Goal: Task Accomplishment & Management: Use online tool/utility

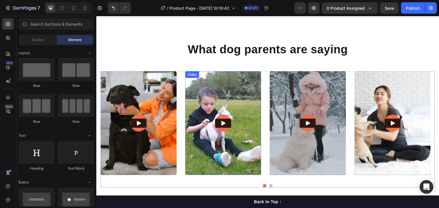
scroll to position [1842, 0]
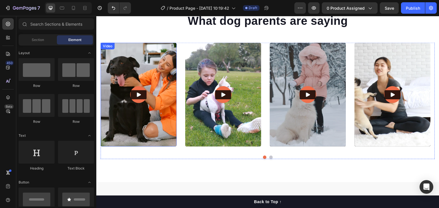
click at [154, 110] on img at bounding box center [139, 95] width 76 height 104
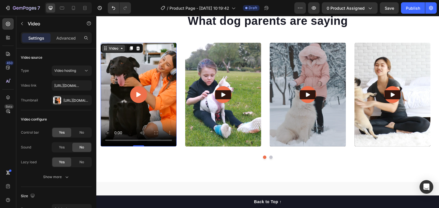
click at [120, 51] on div "Video" at bounding box center [113, 48] width 23 height 7
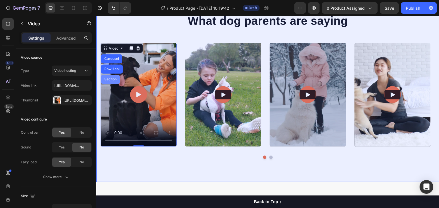
click at [113, 79] on div "Section" at bounding box center [110, 79] width 15 height 3
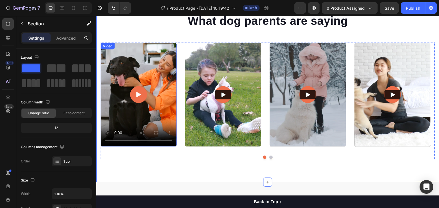
click at [152, 93] on video at bounding box center [139, 95] width 76 height 104
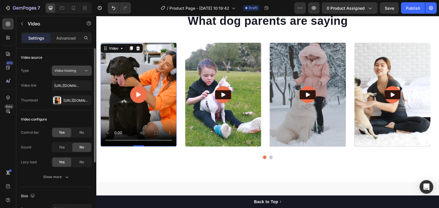
click at [64, 70] on span "Video hosting" at bounding box center [65, 71] width 22 height 4
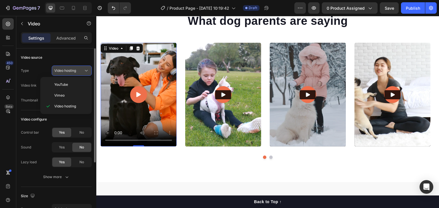
click at [64, 70] on span "Video hosting" at bounding box center [65, 71] width 22 height 4
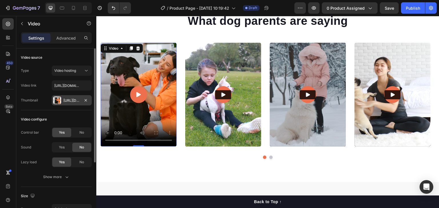
click at [70, 101] on div "Https://gempages-demo.Myshopify.Com/cdn/shop/t/1/assets/495611768014373769-3973…" at bounding box center [71, 100] width 17 height 5
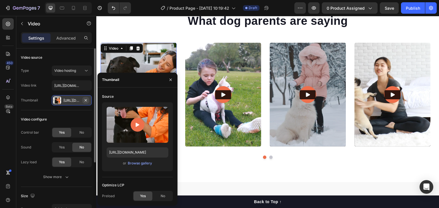
click at [86, 101] on icon "button" at bounding box center [86, 100] width 2 height 2
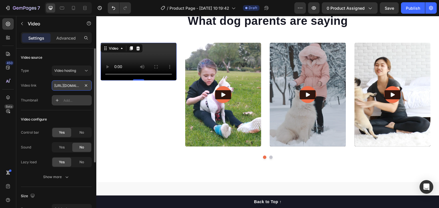
click at [81, 88] on input "https://cdn.shopify.com/videos/c/o/v/31cbd8d73b114e62a9df534684c49c07.mp4" at bounding box center [72, 86] width 40 height 10
click at [42, 63] on div "Video source Type Video hosting Video link https://cdn.shopify.com/videos/c/o/v…" at bounding box center [56, 80] width 71 height 62
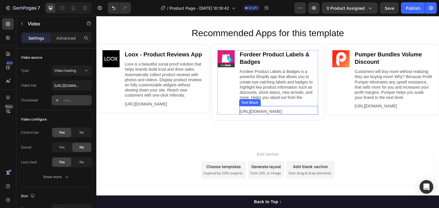
scroll to position [2332, 0]
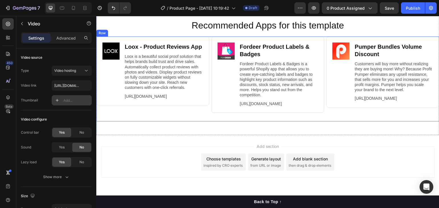
click at [228, 122] on div "Image Fordeer Product Labels & Badges Heading Fordeer Product Labels & Badges i…" at bounding box center [267, 79] width 113 height 85
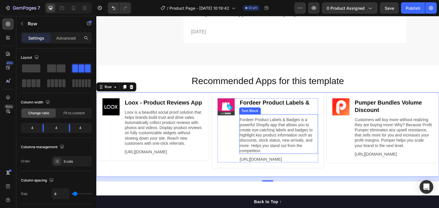
scroll to position [2275, 0]
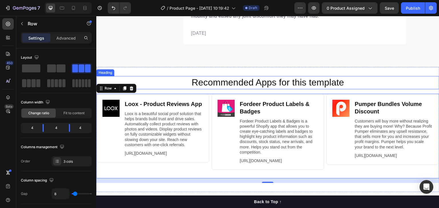
click at [366, 84] on h2 "Recommended Apps for this template" at bounding box center [267, 82] width 331 height 13
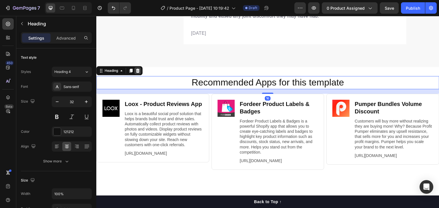
click at [139, 71] on icon at bounding box center [137, 71] width 5 height 5
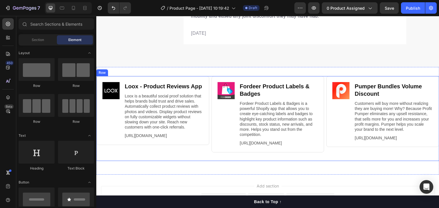
click at [209, 80] on div "Image Loox ‑ Product Reviews App Heading Loox is a beautiful social proof solut…" at bounding box center [267, 118] width 343 height 85
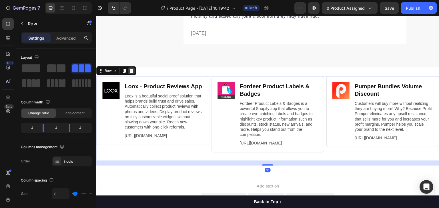
click at [131, 72] on icon at bounding box center [132, 71] width 4 height 4
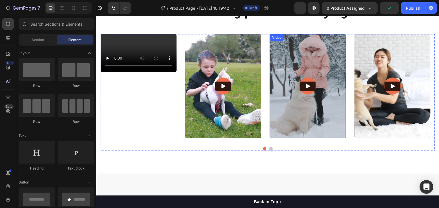
scroll to position [1822, 0]
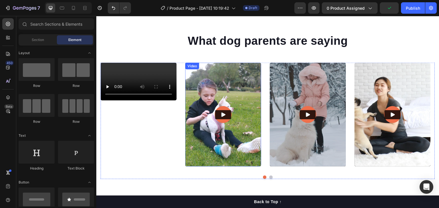
click at [215, 110] on img at bounding box center [223, 115] width 76 height 104
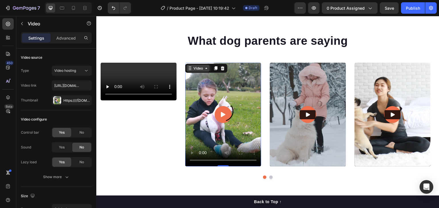
click at [207, 69] on icon at bounding box center [206, 68] width 5 height 5
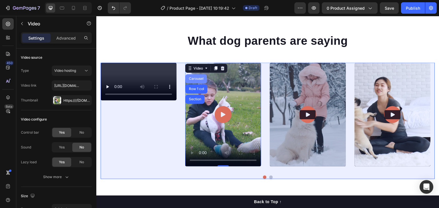
click at [198, 80] on div "Carousel" at bounding box center [196, 78] width 17 height 3
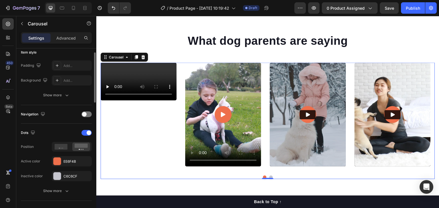
scroll to position [0, 0]
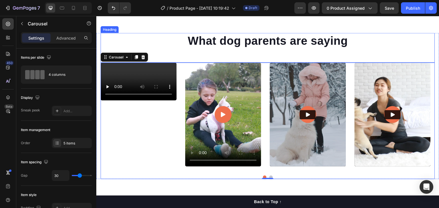
click at [160, 37] on h2 "What dog parents are saying" at bounding box center [268, 41] width 334 height 16
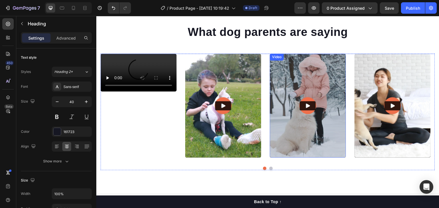
scroll to position [1822, 0]
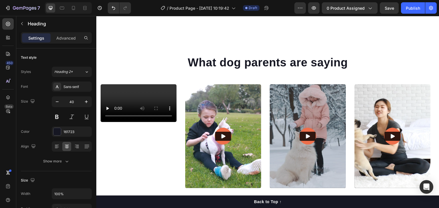
click at [368, 71] on div "What dog parents are saying Heading" at bounding box center [268, 70] width 334 height 30
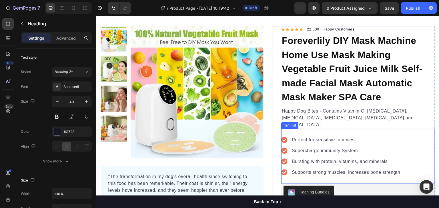
scroll to position [29, 0]
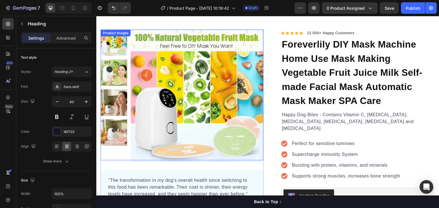
click at [116, 75] on img at bounding box center [114, 73] width 27 height 27
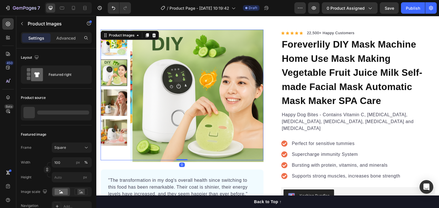
click at [115, 100] on img at bounding box center [114, 103] width 27 height 27
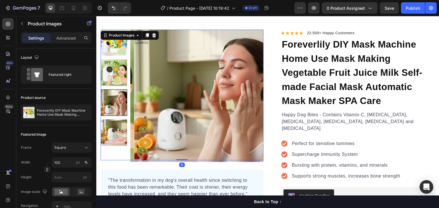
click at [116, 128] on img at bounding box center [114, 133] width 27 height 27
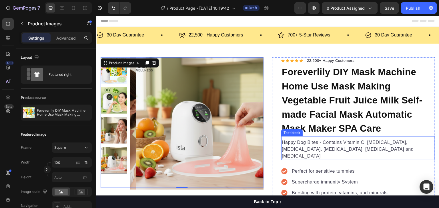
scroll to position [0, 0]
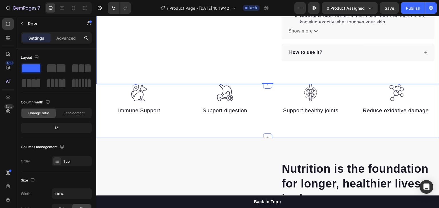
scroll to position [343, 0]
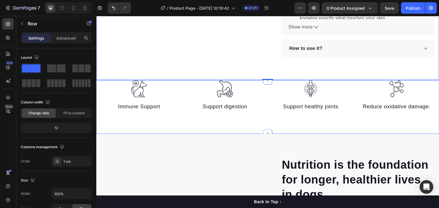
click at [199, 111] on div "Image Immune Support Text block Image Support digestion Text block Image Suppor…" at bounding box center [267, 107] width 343 height 54
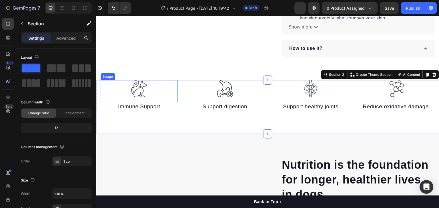
click at [136, 84] on img at bounding box center [138, 88] width 17 height 17
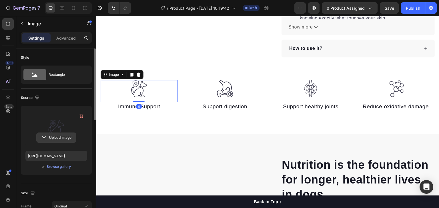
click at [58, 138] on input "file" at bounding box center [56, 138] width 39 height 10
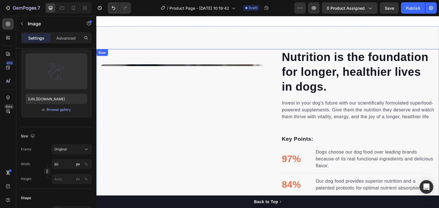
scroll to position [428, 0]
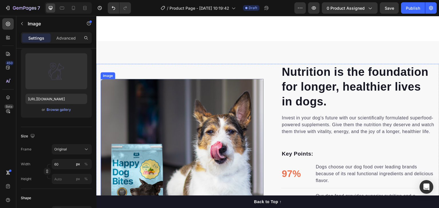
click at [206, 124] on img at bounding box center [182, 160] width 163 height 163
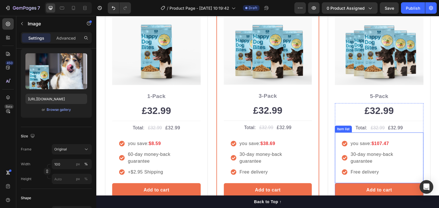
scroll to position [1428, 0]
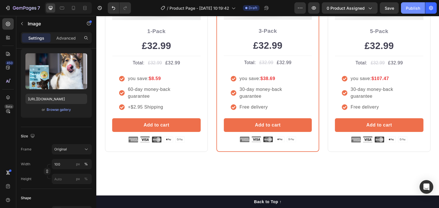
click at [413, 10] on div "Publish" at bounding box center [412, 8] width 14 height 6
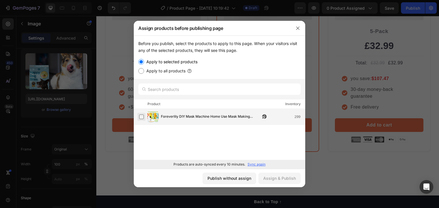
click at [142, 118] on label at bounding box center [141, 117] width 5 height 5
click at [289, 180] on div "Assign & Publish" at bounding box center [279, 179] width 33 height 6
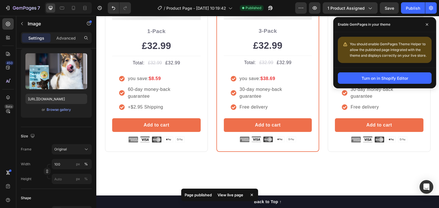
click at [232, 196] on div "View live page" at bounding box center [230, 195] width 33 height 8
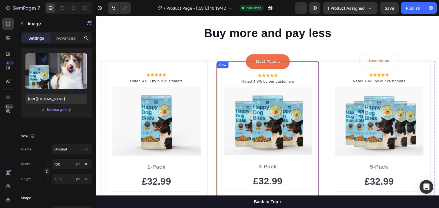
scroll to position [1256, 0]
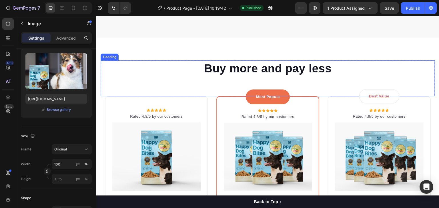
click at [389, 73] on p "Buy more and pay less" at bounding box center [267, 68] width 333 height 15
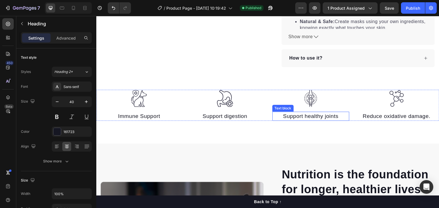
scroll to position [343, 0]
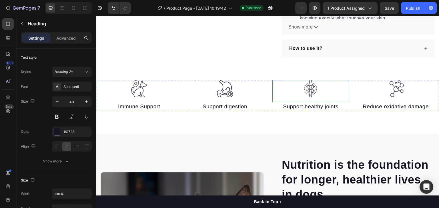
click at [303, 88] on img at bounding box center [310, 88] width 17 height 17
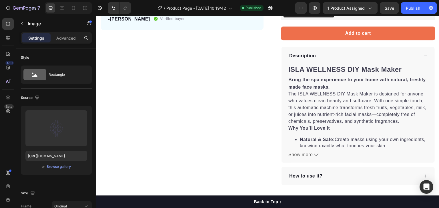
scroll to position [300, 0]
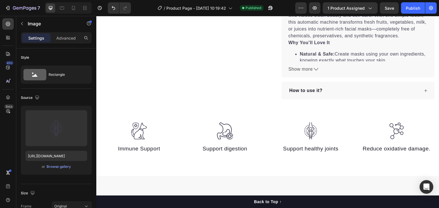
click at [272, 123] on div at bounding box center [310, 131] width 77 height 17
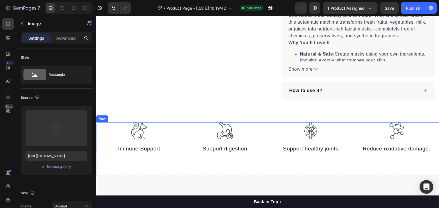
click at [267, 142] on div "Image Immune Support Text block Image Support digestion Text block Image Suppor…" at bounding box center [267, 138] width 343 height 31
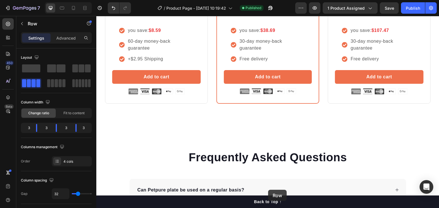
drag, startPoint x: 268, startPoint y: 142, endPoint x: 268, endPoint y: 190, distance: 48.3
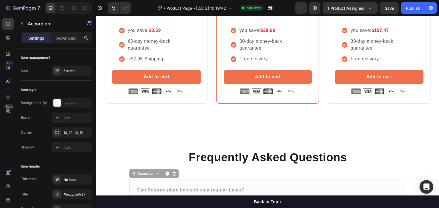
scroll to position [1478, 0]
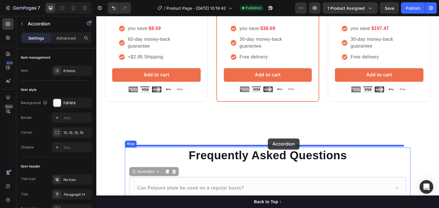
drag, startPoint x: 268, startPoint y: 178, endPoint x: 268, endPoint y: 139, distance: 39.1
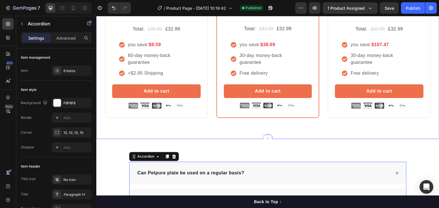
scroll to position [1507, 0]
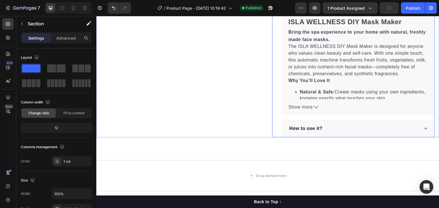
scroll to position [312, 0]
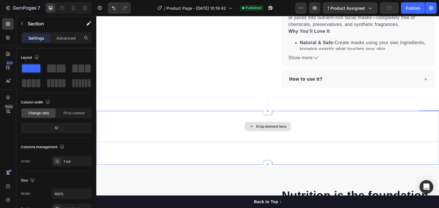
click at [317, 115] on div "Drop element here" at bounding box center [267, 126] width 343 height 31
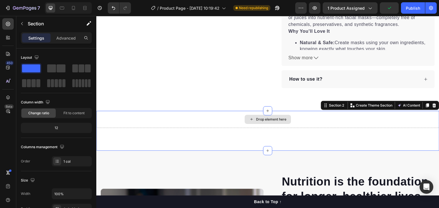
click at [326, 116] on div "Drop element here" at bounding box center [267, 119] width 343 height 17
click at [432, 103] on icon at bounding box center [434, 105] width 5 height 5
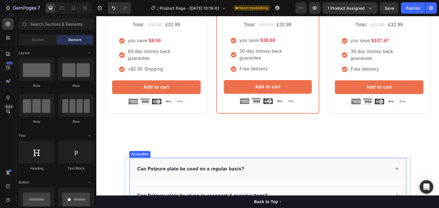
scroll to position [1454, 0]
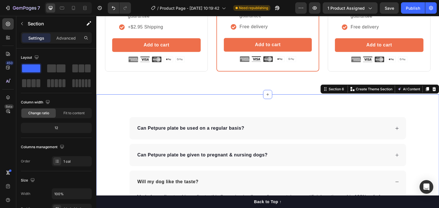
click at [268, 95] on div at bounding box center [267, 94] width 9 height 9
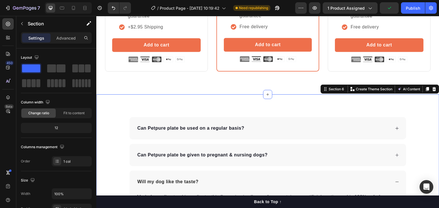
click at [432, 88] on icon at bounding box center [434, 89] width 4 height 4
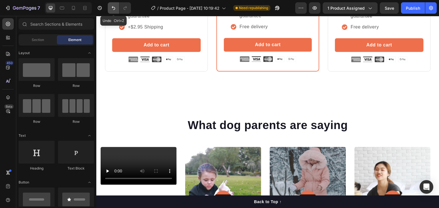
click at [111, 9] on icon "Undo/Redo" at bounding box center [114, 8] width 6 height 6
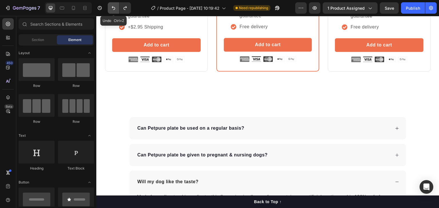
click at [111, 9] on icon "Undo/Redo" at bounding box center [114, 8] width 6 height 6
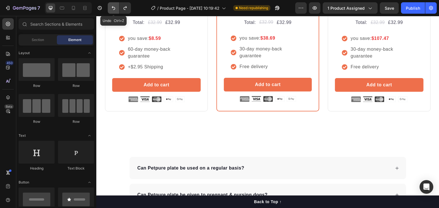
scroll to position [1494, 0]
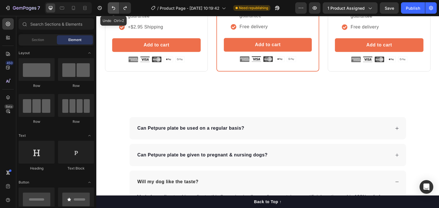
click at [111, 9] on icon "Undo/Redo" at bounding box center [114, 8] width 6 height 6
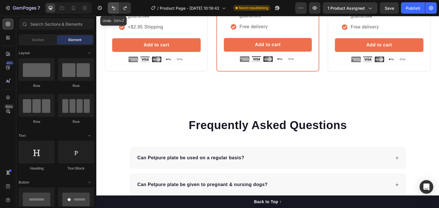
click at [111, 9] on icon "Undo/Redo" at bounding box center [114, 8] width 6 height 6
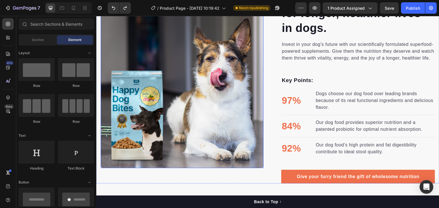
scroll to position [587, 0]
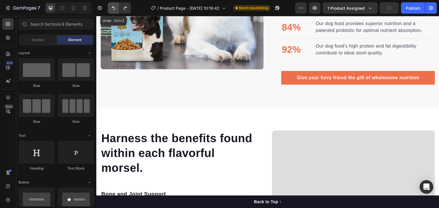
click at [113, 9] on icon "Undo/Redo" at bounding box center [114, 8] width 6 height 6
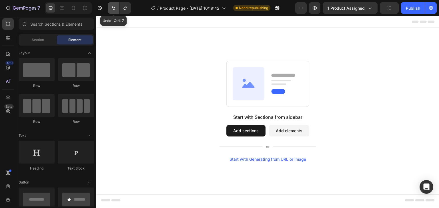
scroll to position [0, 0]
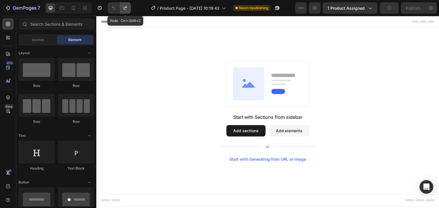
click at [126, 10] on icon "Undo/Redo" at bounding box center [125, 8] width 6 height 6
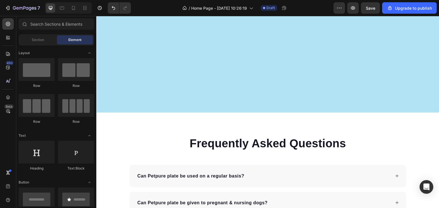
scroll to position [1828, 0]
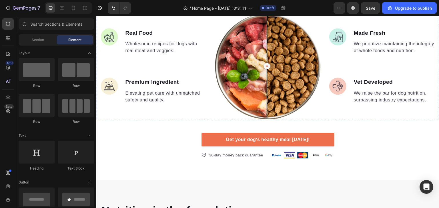
scroll to position [628, 0]
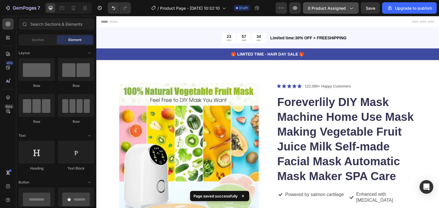
click at [350, 10] on icon "button" at bounding box center [351, 8] width 6 height 6
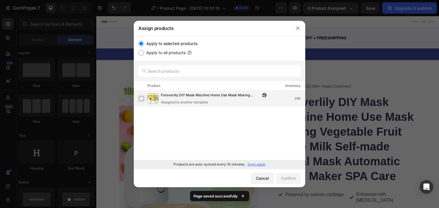
click at [142, 100] on label at bounding box center [141, 99] width 5 height 5
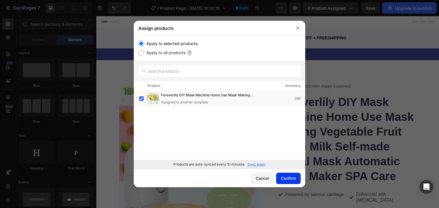
click at [287, 181] on div "Confirm" at bounding box center [288, 179] width 15 height 6
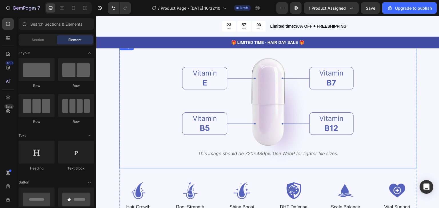
scroll to position [742, 0]
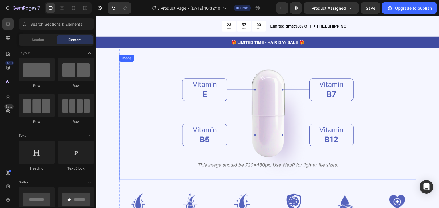
click at [272, 120] on img at bounding box center [267, 117] width 171 height 125
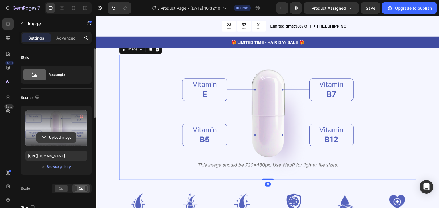
click at [54, 138] on input "file" at bounding box center [56, 138] width 39 height 10
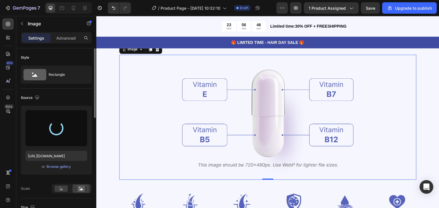
type input "https://cdn.shopify.com/s/files/1/0933/8224/6763/files/gempages_586544493566624…"
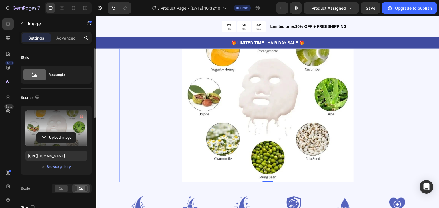
scroll to position [771, 0]
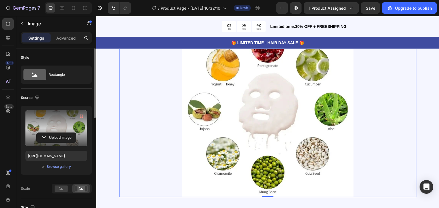
click at [383, 118] on div at bounding box center [267, 111] width 297 height 171
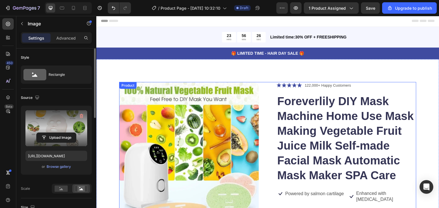
scroll to position [0, 0]
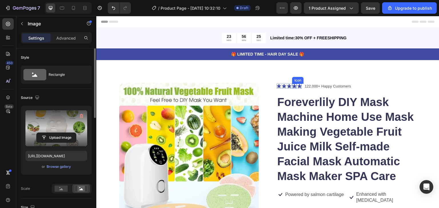
click at [292, 87] on icon at bounding box center [294, 86] width 5 height 4
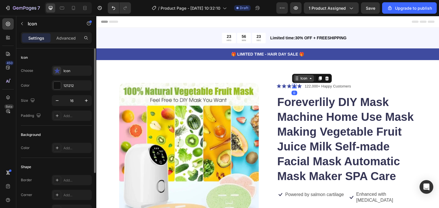
click at [312, 79] on div "Icon" at bounding box center [303, 78] width 21 height 7
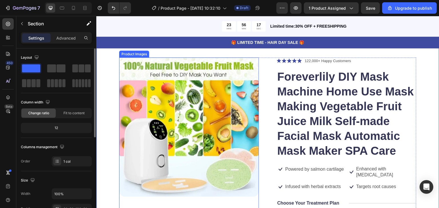
scroll to position [29, 0]
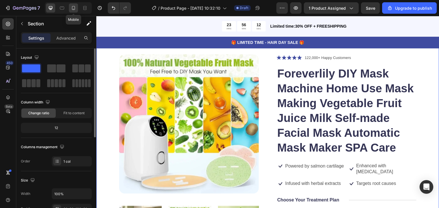
click at [69, 10] on div at bounding box center [73, 7] width 9 height 9
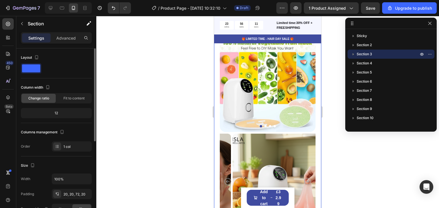
scroll to position [19, 0]
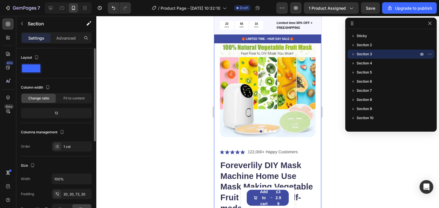
click at [167, 113] on div at bounding box center [267, 112] width 342 height 192
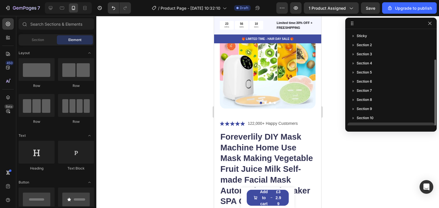
scroll to position [15, 0]
click at [361, 154] on div at bounding box center [267, 112] width 342 height 192
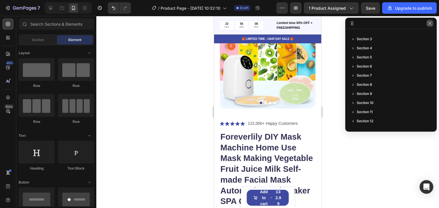
click at [429, 27] on button "button" at bounding box center [429, 23] width 7 height 7
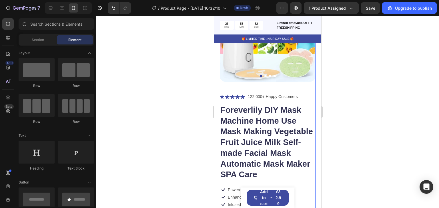
scroll to position [86, 0]
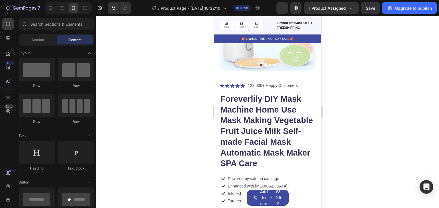
click at [316, 93] on div "Product Images Icon Icon Icon Icon Icon Icon List 122,000+ Happy Customers Text…" at bounding box center [267, 202] width 107 height 466
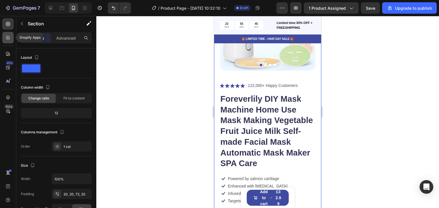
click at [6, 39] on icon at bounding box center [8, 38] width 6 height 6
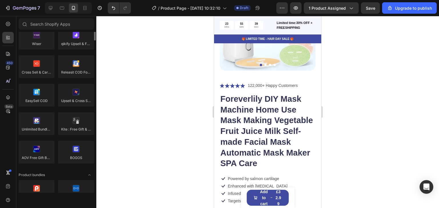
scroll to position [257, 0]
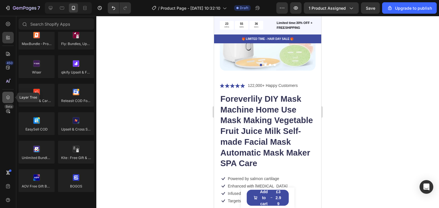
click at [9, 98] on icon at bounding box center [8, 98] width 4 height 4
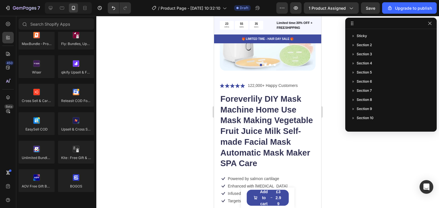
click at [8, 87] on div "450 Beta" at bounding box center [7, 92] width 11 height 149
click at [8, 84] on icon at bounding box center [8, 82] width 6 height 6
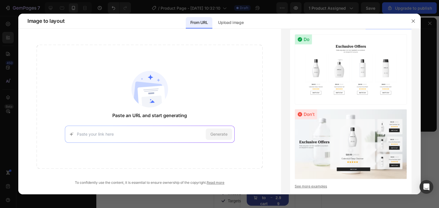
paste input "https://ke5ic0-ns.myshopify.com/products/diy-facial-mask-maker?_ab=0&key=175913…"
type input "https://ke5ic0-ns.myshopify.com/products/diy-facial-mask-maker?_ab=0&key=175913…"
click at [216, 133] on span "Generate" at bounding box center [218, 134] width 17 height 6
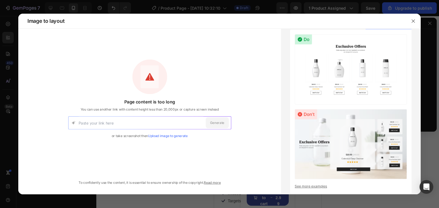
click at [412, 21] on icon "button" at bounding box center [413, 21] width 5 height 5
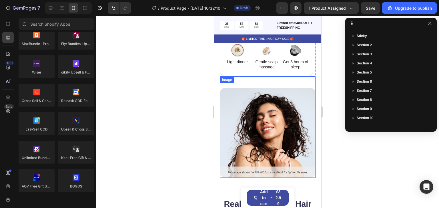
scroll to position [1314, 0]
click at [273, 136] on img at bounding box center [268, 133] width 96 height 90
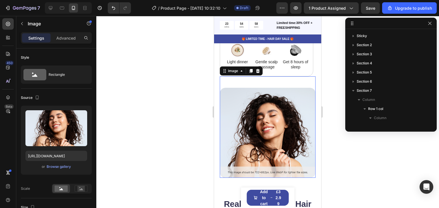
scroll to position [107, 0]
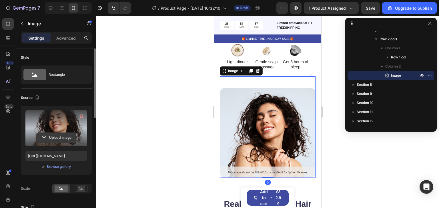
click at [58, 138] on input "file" at bounding box center [56, 138] width 39 height 10
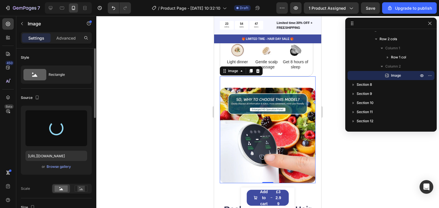
type input "https://cdn.shopify.com/s/files/1/0933/8224/6763/files/gempages_586544493566624…"
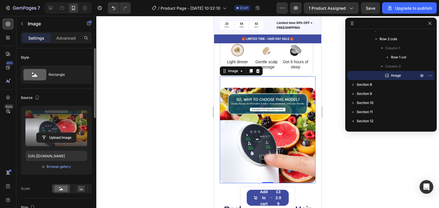
click at [254, 148] on img at bounding box center [268, 136] width 96 height 96
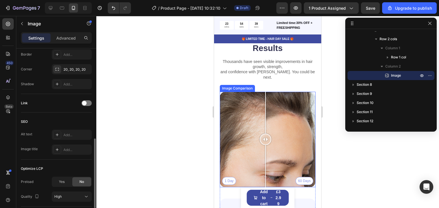
scroll to position [1513, 0]
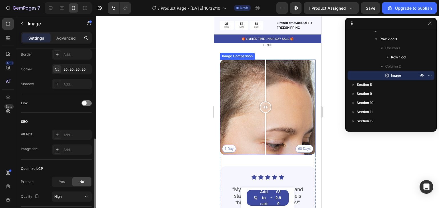
click at [281, 112] on div "1 Day 60 Days" at bounding box center [268, 108] width 96 height 96
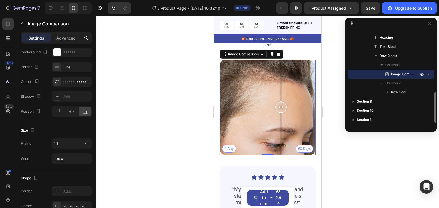
scroll to position [0, 0]
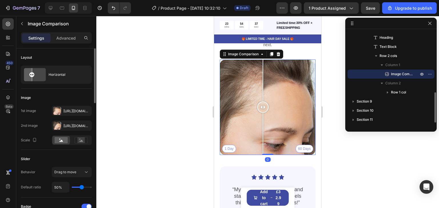
click at [263, 108] on div "1 Day 60 Days" at bounding box center [268, 108] width 96 height 96
click at [75, 112] on div "Https://cdn.Shopify.Com/s/files/1/0933/8224/6763/files/gempages_586544493566624…" at bounding box center [71, 111] width 17 height 5
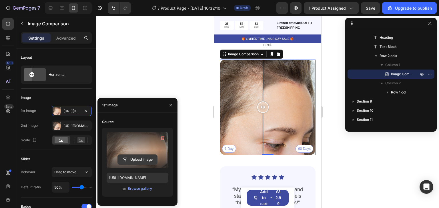
click at [138, 161] on input "file" at bounding box center [137, 160] width 39 height 10
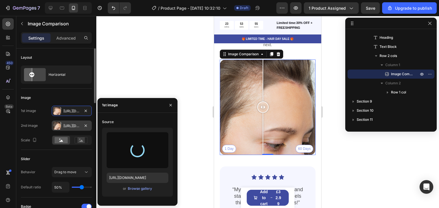
type input "https://cdn.shopify.com/s/files/1/0933/8224/6763/files/gempages_586544493566624…"
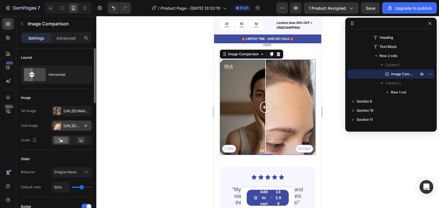
click at [63, 126] on div "Https://cdn.Shopify.Com/s/files/1/0933/8224/6763/files/gempages_586544493566624…" at bounding box center [71, 126] width 17 height 5
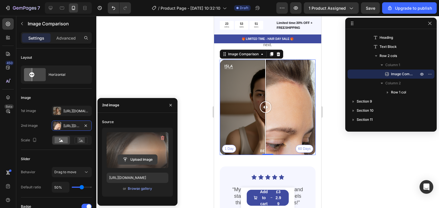
click at [143, 159] on input "file" at bounding box center [137, 160] width 39 height 10
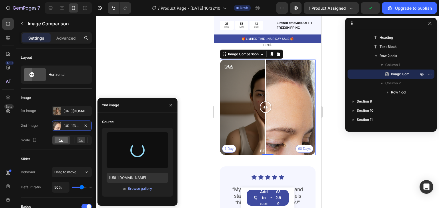
type input "https://cdn.shopify.com/s/files/1/0933/8224/6763/files/gempages_586544493566624…"
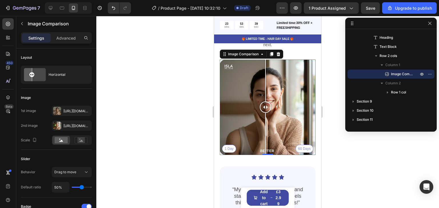
click at [157, 66] on div at bounding box center [267, 112] width 342 height 192
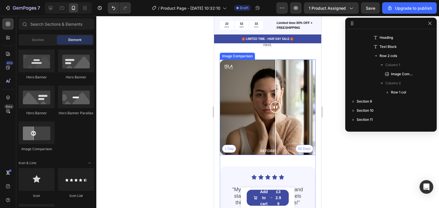
drag, startPoint x: 267, startPoint y: 102, endPoint x: 275, endPoint y: 101, distance: 8.3
click at [275, 102] on div at bounding box center [275, 107] width 11 height 11
click at [186, 105] on div at bounding box center [267, 112] width 342 height 192
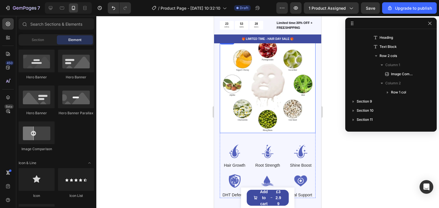
scroll to position [942, 0]
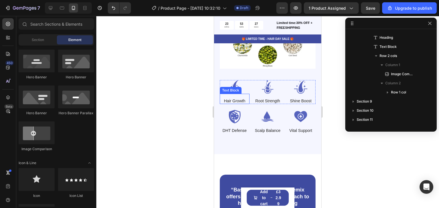
click at [235, 94] on div "Hair Growth Text Block" at bounding box center [235, 99] width 30 height 10
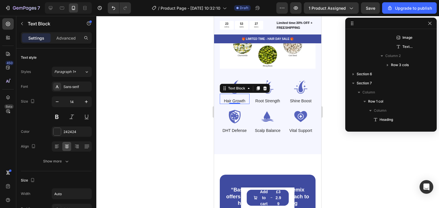
scroll to position [108, 0]
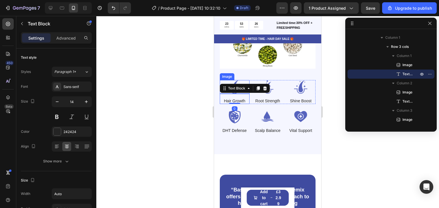
click at [238, 80] on img at bounding box center [235, 87] width 30 height 14
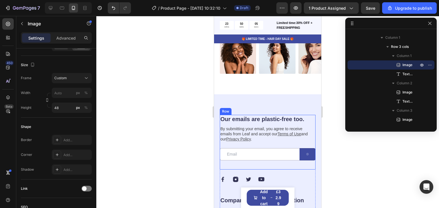
scroll to position [1942, 0]
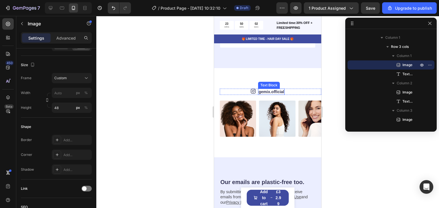
click at [277, 94] on link "gemix.official" at bounding box center [270, 92] width 25 height 5
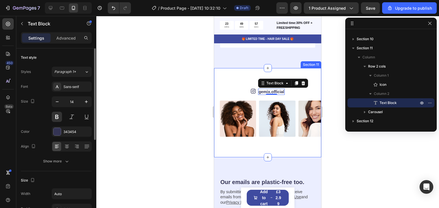
scroll to position [86, 0]
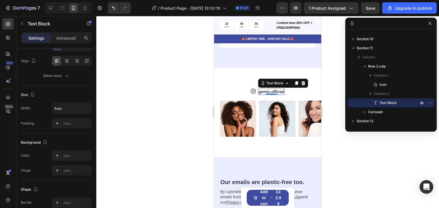
click at [270, 88] on div "Text Block" at bounding box center [283, 83] width 50 height 9
click at [270, 86] on div "Text Block" at bounding box center [274, 83] width 19 height 5
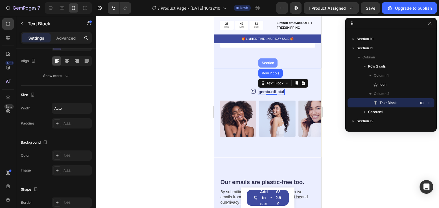
click at [270, 65] on div "Section" at bounding box center [267, 62] width 15 height 3
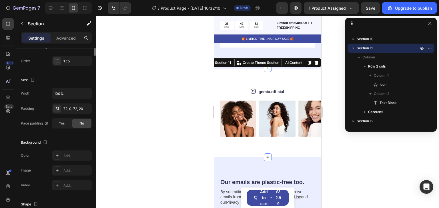
scroll to position [0, 0]
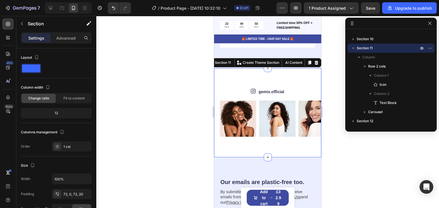
click at [286, 83] on div "Icon gemix.official Text Block Row Image Image Image Image Image Image Image Im…" at bounding box center [267, 112] width 107 height 89
click at [272, 94] on link "gemix.official" at bounding box center [270, 92] width 25 height 5
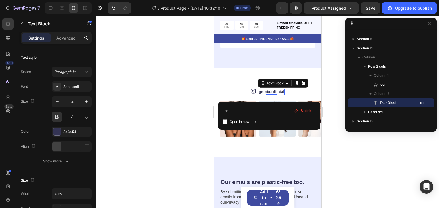
click at [268, 94] on link "gemix.official" at bounding box center [270, 92] width 25 height 5
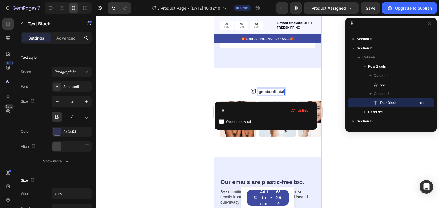
click at [265, 94] on link "gemix.official" at bounding box center [270, 92] width 25 height 5
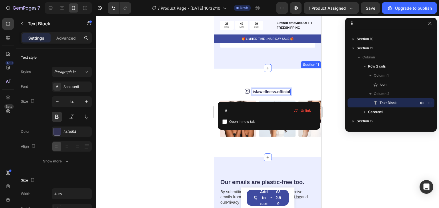
click at [218, 86] on div "Icon islawellness.official Text Block 0 Row Image Image Image Image Image Image…" at bounding box center [267, 112] width 107 height 89
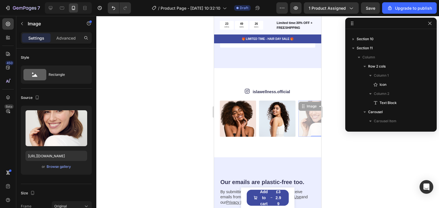
drag, startPoint x: 292, startPoint y: 126, endPoint x: 268, endPoint y: 129, distance: 24.5
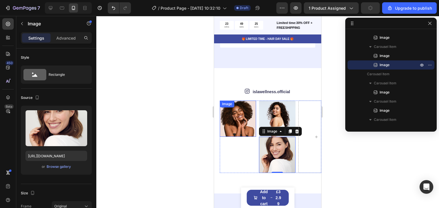
click at [243, 129] on img at bounding box center [238, 119] width 36 height 36
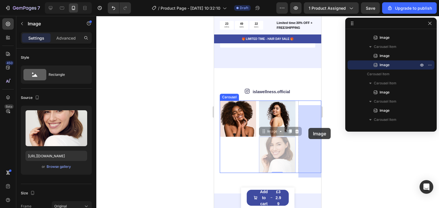
drag, startPoint x: 286, startPoint y: 160, endPoint x: 308, endPoint y: 128, distance: 39.4
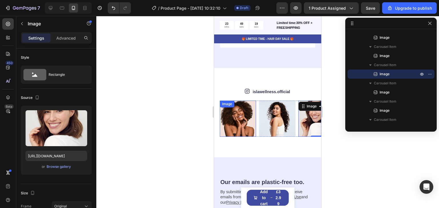
click at [241, 128] on img at bounding box center [238, 119] width 36 height 36
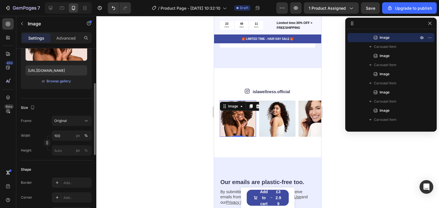
scroll to position [57, 0]
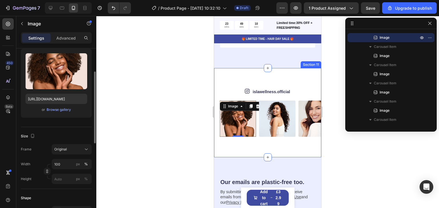
click at [306, 89] on div "Icon islawellness.official Text Block Row Image 0 Image Image Image Image Image…" at bounding box center [267, 112] width 107 height 89
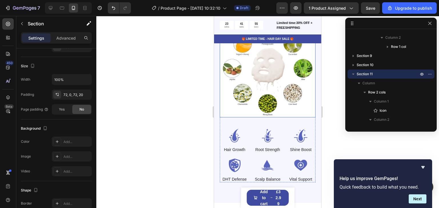
scroll to position [894, 0]
click at [243, 117] on div "Image Hair Growth Text Block Image Root Strength Text Block Image Shine Boost T…" at bounding box center [268, 149] width 96 height 65
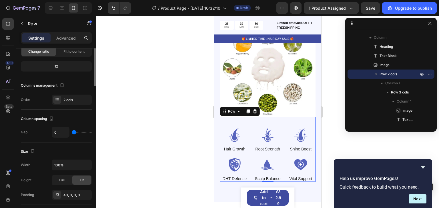
scroll to position [0, 0]
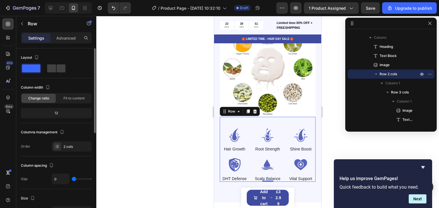
click at [32, 69] on span at bounding box center [31, 69] width 18 height 8
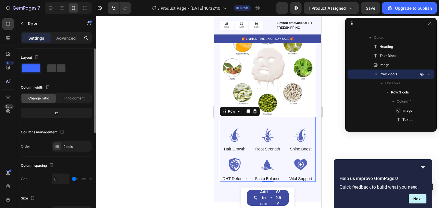
click at [32, 69] on span at bounding box center [31, 69] width 18 height 8
click at [63, 37] on p "Advanced" at bounding box center [65, 38] width 19 height 6
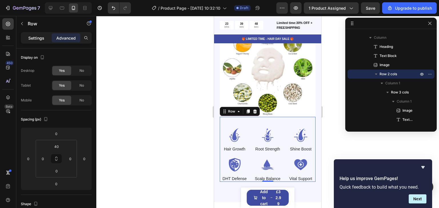
click at [40, 39] on p "Settings" at bounding box center [36, 38] width 16 height 6
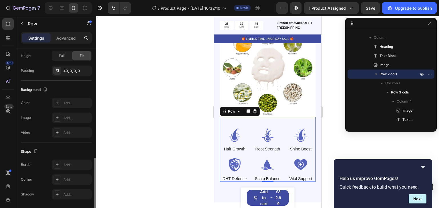
scroll to position [190, 0]
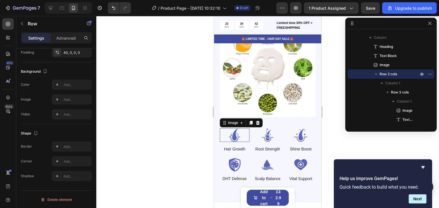
click at [236, 129] on img at bounding box center [235, 136] width 30 height 14
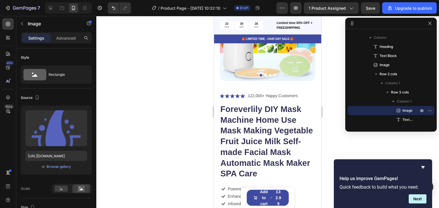
scroll to position [0, 0]
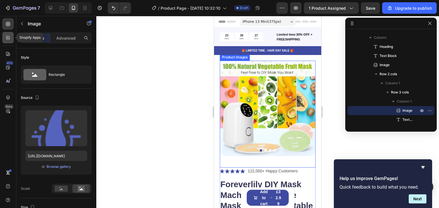
click at [6, 40] on icon at bounding box center [8, 38] width 6 height 6
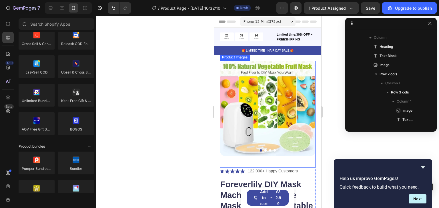
scroll to position [343, 0]
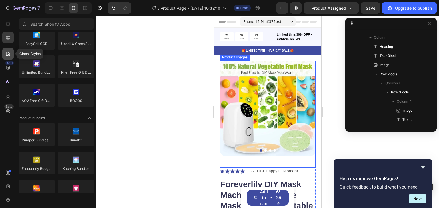
click at [9, 54] on icon at bounding box center [8, 54] width 6 height 6
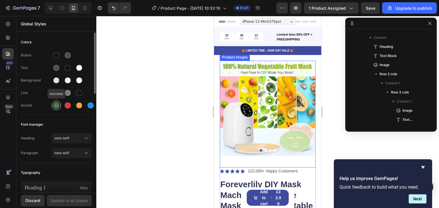
click at [57, 104] on div at bounding box center [56, 106] width 6 height 6
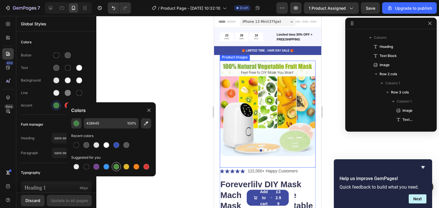
click at [117, 167] on div at bounding box center [116, 167] width 6 height 6
type input "4D903F"
click at [81, 202] on div "Update to all pages" at bounding box center [70, 201] width 38 height 6
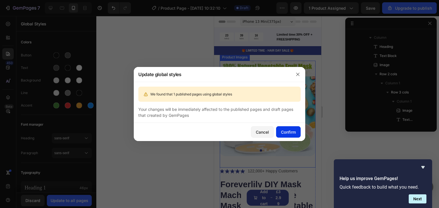
click at [292, 133] on div "Confirm" at bounding box center [288, 132] width 15 height 6
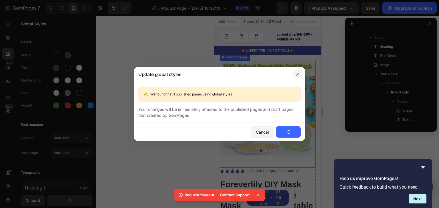
drag, startPoint x: 434, startPoint y: 80, endPoint x: 297, endPoint y: 76, distance: 136.8
click at [297, 75] on icon "button" at bounding box center [297, 74] width 5 height 5
click at [298, 75] on icon "button" at bounding box center [297, 74] width 5 height 5
click at [298, 76] on icon "button" at bounding box center [297, 74] width 5 height 5
click at [262, 133] on div "Cancel" at bounding box center [262, 132] width 13 height 6
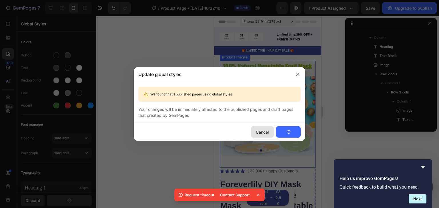
click at [264, 133] on div "Cancel" at bounding box center [262, 132] width 13 height 6
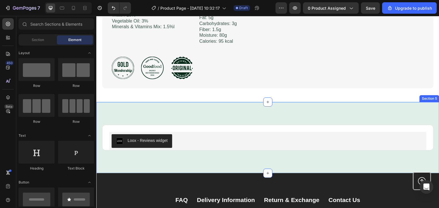
scroll to position [901, 0]
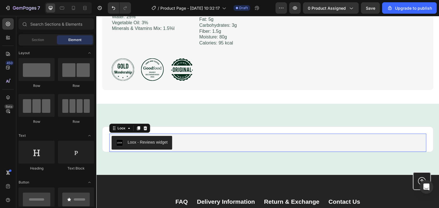
click at [257, 143] on div "Loox - Reviews widget" at bounding box center [267, 143] width 312 height 14
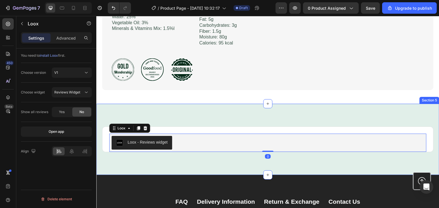
click at [278, 163] on div "Loox - Reviews widget Loox 0 Product Row Section 5" at bounding box center [267, 139] width 343 height 71
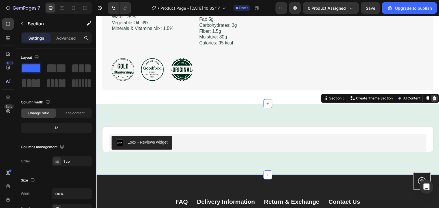
click at [432, 100] on icon at bounding box center [434, 99] width 4 height 4
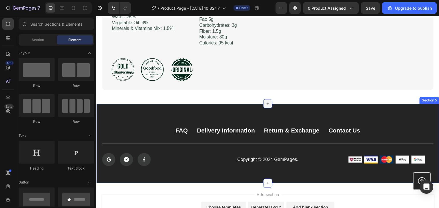
click at [265, 106] on icon at bounding box center [267, 104] width 5 height 5
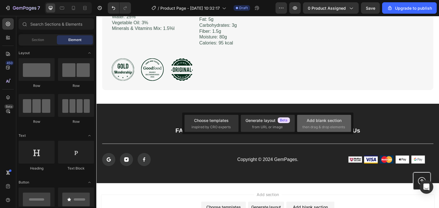
click at [333, 127] on span "then drag & drop elements" at bounding box center [323, 127] width 43 height 5
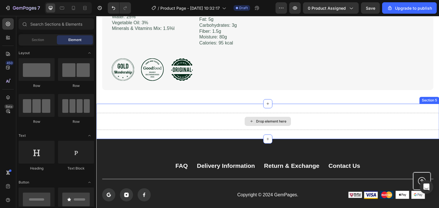
click at [263, 123] on div "Drop element here" at bounding box center [271, 121] width 30 height 5
click at [266, 123] on div "Drop element here" at bounding box center [271, 121] width 30 height 5
click at [250, 121] on icon at bounding box center [251, 121] width 5 height 5
click at [260, 121] on div "Drop element here" at bounding box center [271, 121] width 30 height 5
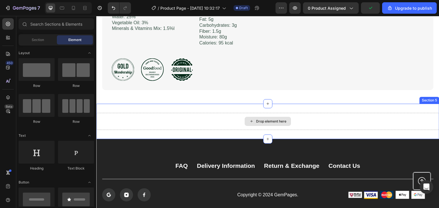
click at [260, 121] on div "Drop element here" at bounding box center [271, 121] width 30 height 5
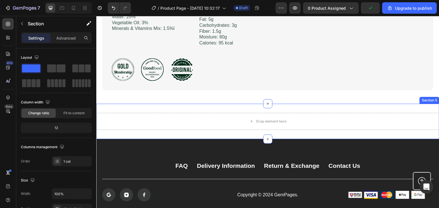
click at [341, 138] on div "Drop element here Section 5" at bounding box center [267, 121] width 343 height 35
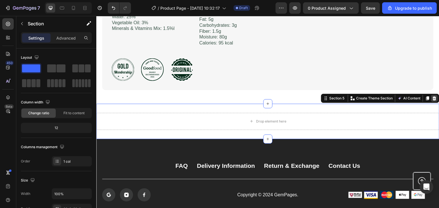
click at [432, 99] on icon at bounding box center [434, 98] width 5 height 5
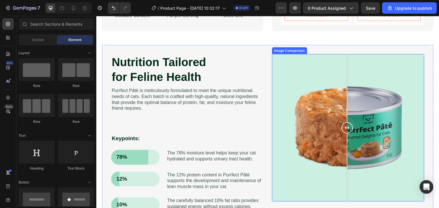
scroll to position [444, 0]
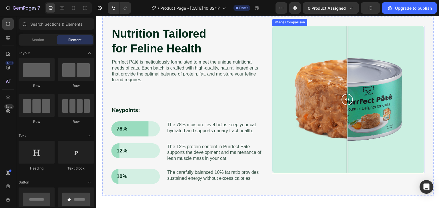
click at [322, 111] on div at bounding box center [348, 100] width 152 height 148
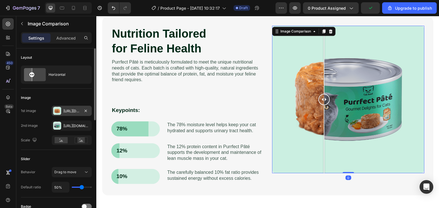
click at [69, 115] on div "Https://cdn.Shopify.Com/s/files/1/0933/8224/6763/files/gempages_586544493566624…" at bounding box center [72, 111] width 40 height 10
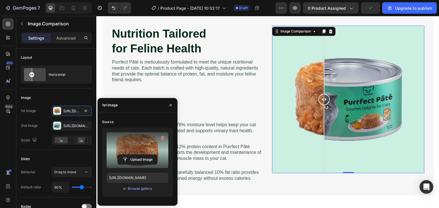
click at [138, 152] on label at bounding box center [138, 150] width 62 height 36
click at [138, 155] on input "file" at bounding box center [137, 160] width 39 height 10
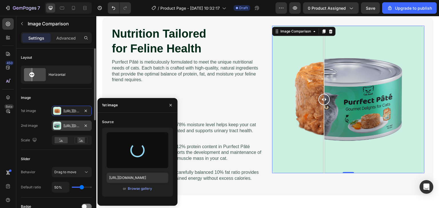
click at [67, 127] on div "Https://cdn.Shopify.Com/s/files/1/0933/8224/6763/files/gempages_586544493566624…" at bounding box center [71, 126] width 17 height 5
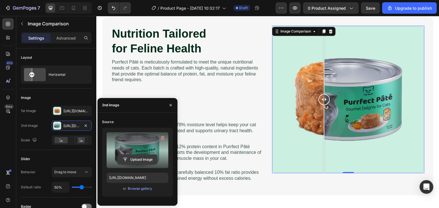
click at [126, 157] on input "file" at bounding box center [137, 160] width 39 height 10
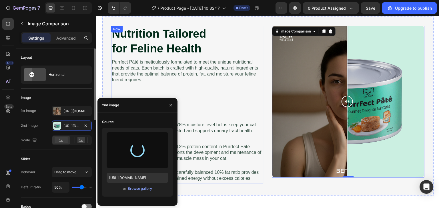
type input "https://cdn.shopify.com/s/files/1/0933/8224/6763/files/gempages_586544493566624…"
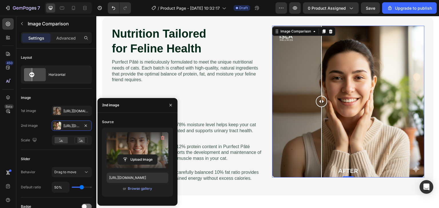
drag, startPoint x: 344, startPoint y: 101, endPoint x: 319, endPoint y: 106, distance: 25.6
click at [319, 106] on div at bounding box center [321, 102] width 11 height 152
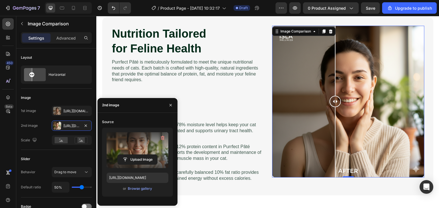
drag, startPoint x: 319, startPoint y: 106, endPoint x: 333, endPoint y: 106, distance: 13.7
click at [333, 106] on div at bounding box center [334, 102] width 11 height 152
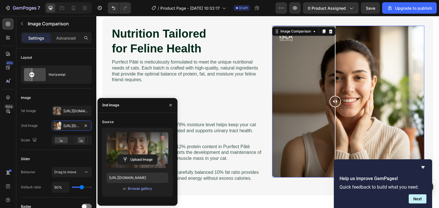
click at [415, 199] on button "Next" at bounding box center [417, 199] width 18 height 9
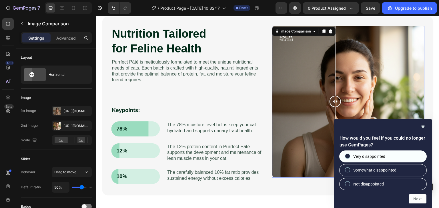
click at [372, 159] on span "Very disappointed" at bounding box center [369, 157] width 32 height 6
click at [349, 158] on input "Very disappointed" at bounding box center [348, 157] width 4 height 4
radio input "true"
click at [372, 159] on span "Very disappointed" at bounding box center [369, 157] width 32 height 6
click at [349, 158] on input "Very disappointed" at bounding box center [348, 157] width 4 height 4
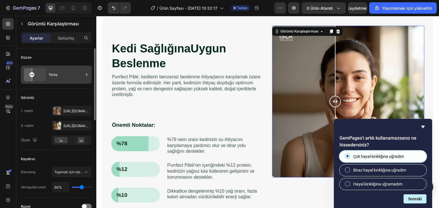
click at [74, 77] on div "Yatay" at bounding box center [66, 74] width 35 height 13
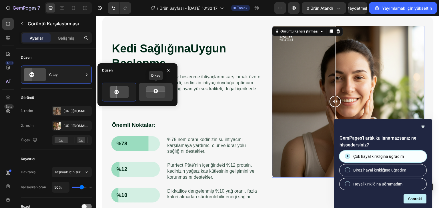
click at [153, 90] on icon at bounding box center [155, 88] width 23 height 6
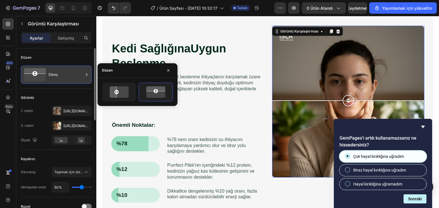
click at [54, 77] on font "Dikey" at bounding box center [53, 75] width 9 height 4
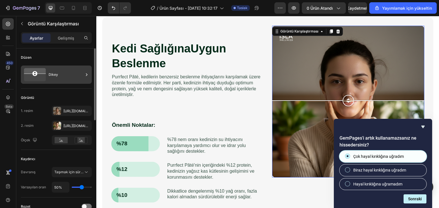
click at [55, 77] on font "Dikey" at bounding box center [53, 75] width 9 height 4
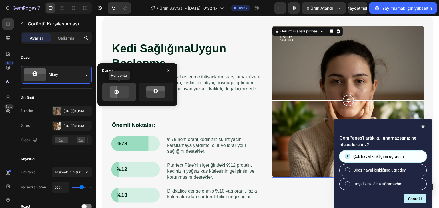
click at [122, 92] on icon at bounding box center [119, 91] width 23 height 13
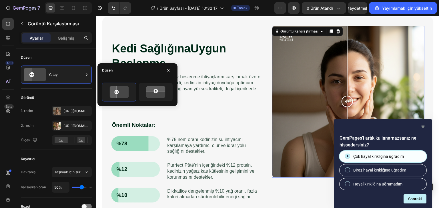
drag, startPoint x: 424, startPoint y: 126, endPoint x: 423, endPoint y: 129, distance: 3.3
click at [424, 127] on icon "Anketi gizle" at bounding box center [422, 127] width 3 height 3
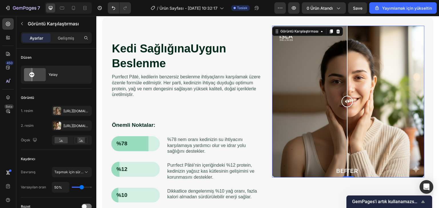
click at [420, 202] on icon "Anketi göster - GemPages'i artık kullanamazsanız ne hissedersiniz?" at bounding box center [422, 202] width 7 height 7
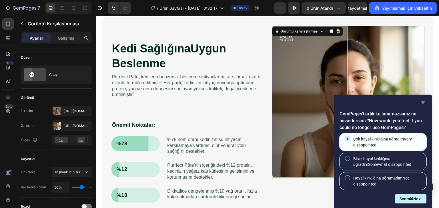
click at [423, 101] on icon "Hide survey" at bounding box center [422, 102] width 7 height 7
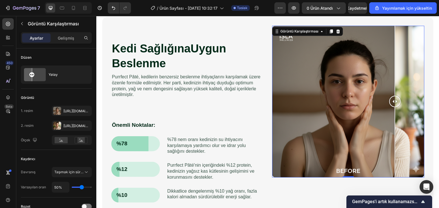
drag, startPoint x: 346, startPoint y: 101, endPoint x: 392, endPoint y: 103, distance: 46.6
click at [392, 103] on div at bounding box center [394, 101] width 11 height 11
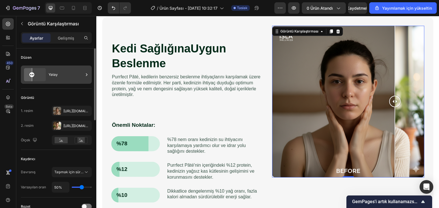
click at [51, 75] on font "Yatay" at bounding box center [53, 75] width 9 height 4
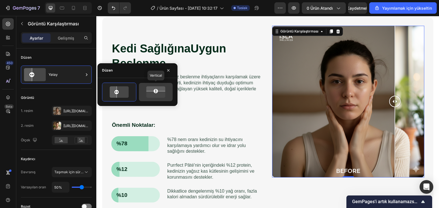
click at [156, 92] on rect at bounding box center [156, 91] width 4 height 4
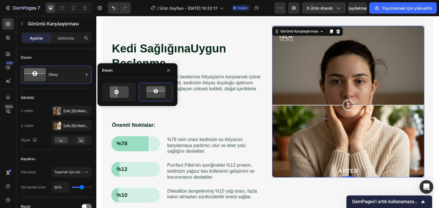
drag, startPoint x: 346, startPoint y: 105, endPoint x: 350, endPoint y: 105, distance: 4.9
click at [350, 105] on div at bounding box center [347, 105] width 11 height 11
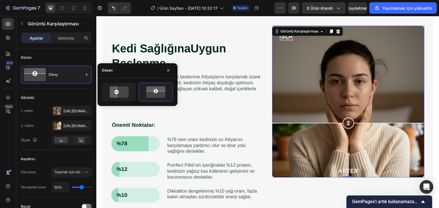
drag, startPoint x: 344, startPoint y: 110, endPoint x: 345, endPoint y: 123, distance: 13.5
click at [345, 123] on div at bounding box center [347, 123] width 11 height 11
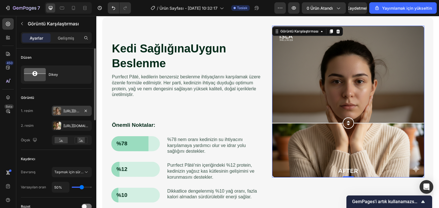
click at [70, 112] on font "Https://cdn.Shopify.Com/s/files/1/0933/8224/6763/files/gempages_586544493566624…" at bounding box center [81, 111] width 37 height 4
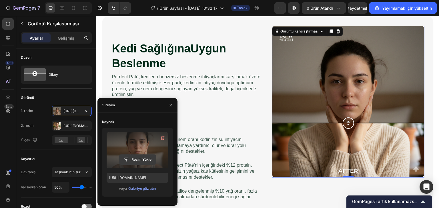
click at [142, 158] on input "file" at bounding box center [137, 160] width 37 height 10
click at [144, 152] on label at bounding box center [138, 150] width 62 height 36
click at [144, 155] on input "file" at bounding box center [137, 160] width 37 height 10
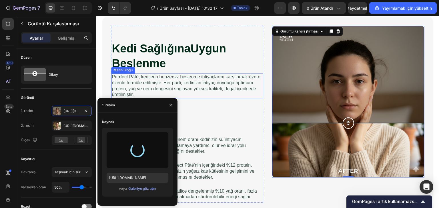
type input "https://cdn.shopify.com/s/files/1/0933/8224/6763/files/gempages_586544493566624…"
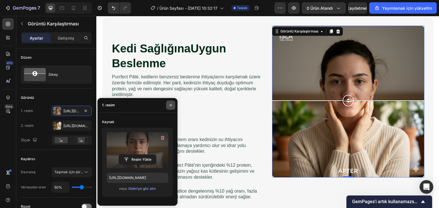
drag, startPoint x: 170, startPoint y: 107, endPoint x: 74, endPoint y: 93, distance: 97.6
click at [170, 107] on icon "button" at bounding box center [170, 105] width 5 height 5
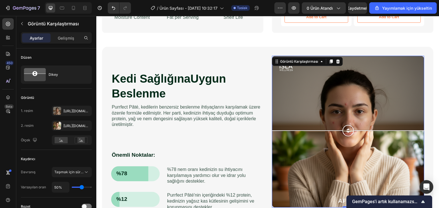
scroll to position [415, 0]
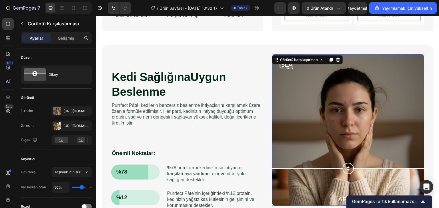
drag, startPoint x: 346, startPoint y: 133, endPoint x: 347, endPoint y: 166, distance: 32.3
click at [347, 167] on div at bounding box center [347, 168] width 11 height 11
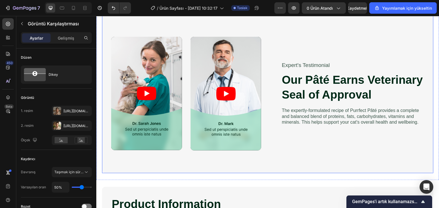
scroll to position [644, 0]
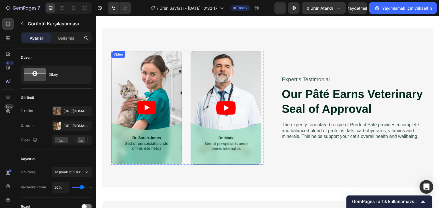
click at [175, 92] on article at bounding box center [146, 107] width 71 height 113
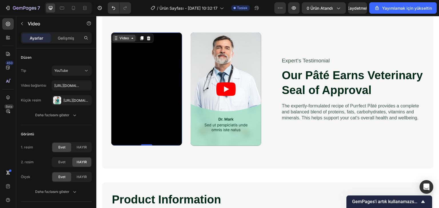
click at [129, 41] on div "Video" at bounding box center [124, 38] width 23 height 7
click at [129, 40] on div "Video" at bounding box center [124, 38] width 12 height 5
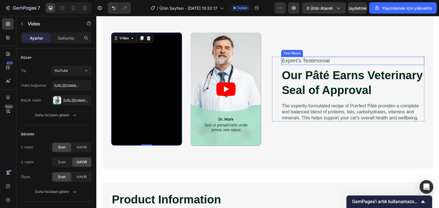
drag, startPoint x: 372, startPoint y: 51, endPoint x: 386, endPoint y: 78, distance: 30.6
click at [372, 57] on p "Expert's Testimonial" at bounding box center [353, 60] width 142 height 7
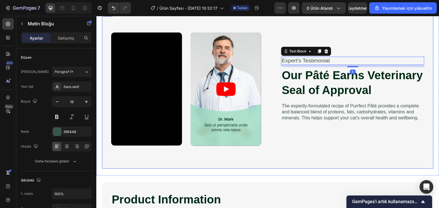
click at [397, 33] on div "Expert's Testimonial Text Block 8 Our Pâté Earns Veterinary Seal of Approval He…" at bounding box center [348, 90] width 152 height 114
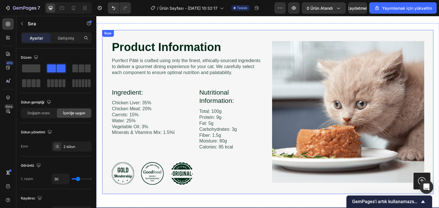
scroll to position [786, 0]
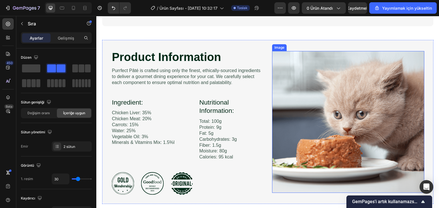
click at [318, 117] on img at bounding box center [348, 122] width 152 height 142
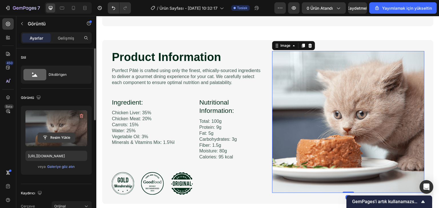
click at [53, 138] on input "file" at bounding box center [56, 138] width 37 height 10
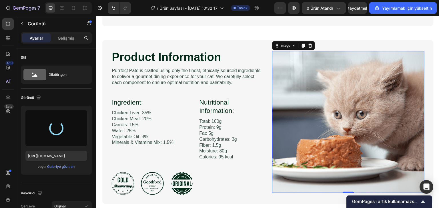
type input "https://cdn.shopify.com/s/files/1/0933/8224/6763/files/gempages_586544493566624…"
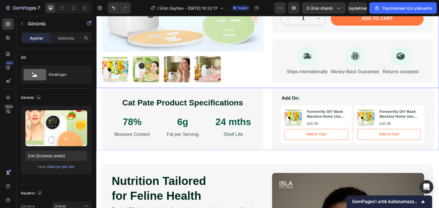
scroll to position [314, 0]
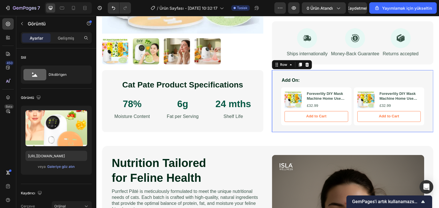
click at [426, 106] on div "Add On: Text Block Product Images Foreverlily DIY Mask Machine Home Use Mask Ma…" at bounding box center [352, 101] width 161 height 62
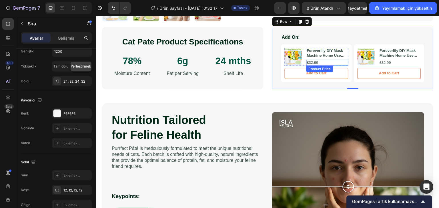
scroll to position [343, 0]
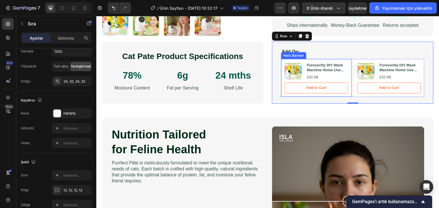
click at [338, 59] on div "Add On: Text Block Product Images Foreverlily DIY Mask Machine Home Use Mask Ma…" at bounding box center [352, 73] width 143 height 49
click at [338, 61] on div "Product Images Foreverlily DIY Mask Machine Home Use Mask Making Vegetable Frui…" at bounding box center [316, 78] width 71 height 38
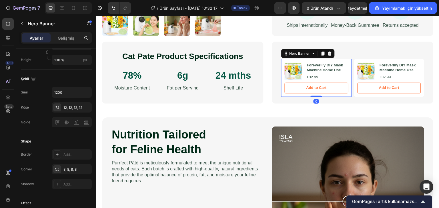
scroll to position [0, 0]
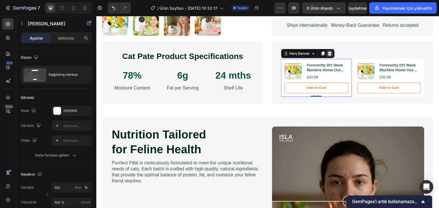
click at [328, 53] on icon at bounding box center [330, 54] width 4 height 4
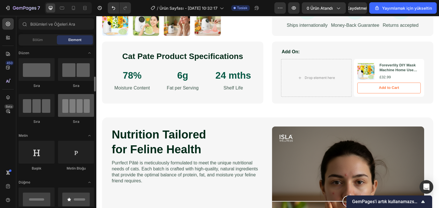
scroll to position [86, 0]
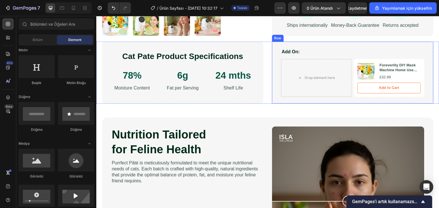
click at [308, 101] on div "Add On: Text Block Drop element here Product Images Foreverlily DIY Mask Machin…" at bounding box center [352, 73] width 161 height 62
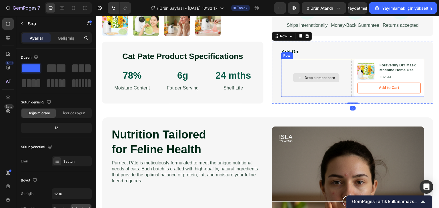
click at [319, 64] on div "Drop element here" at bounding box center [316, 78] width 71 height 38
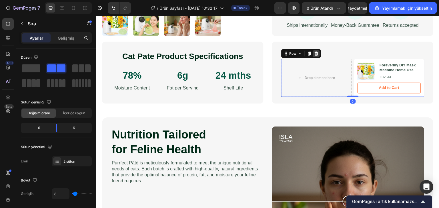
click at [315, 53] on icon at bounding box center [316, 54] width 4 height 4
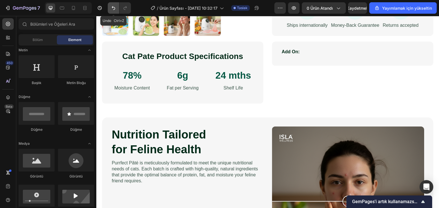
click at [111, 8] on icon "Geri al/Yinele" at bounding box center [114, 8] width 6 height 6
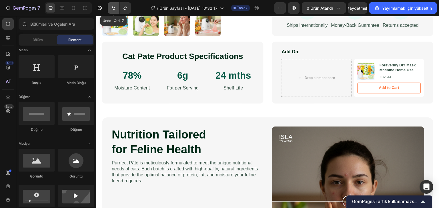
click at [111, 8] on icon "Geri al/Yinele" at bounding box center [114, 8] width 6 height 6
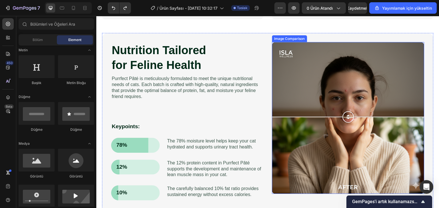
scroll to position [428, 0]
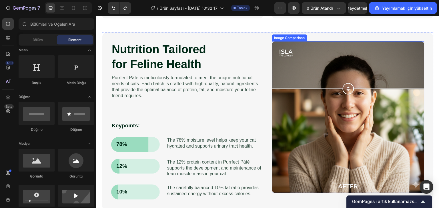
drag, startPoint x: 344, startPoint y: 118, endPoint x: 353, endPoint y: 89, distance: 30.6
click at [353, 89] on div at bounding box center [348, 88] width 152 height 11
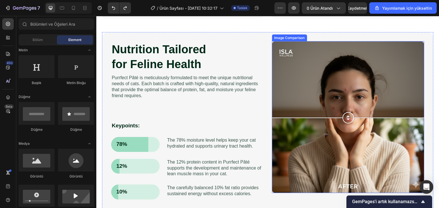
drag, startPoint x: 346, startPoint y: 91, endPoint x: 352, endPoint y: 114, distance: 23.8
click at [351, 118] on div at bounding box center [348, 117] width 152 height 11
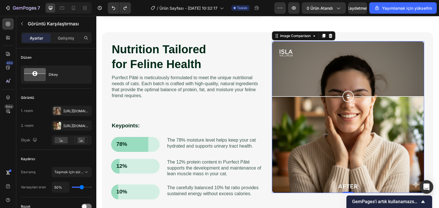
drag, startPoint x: 345, startPoint y: 116, endPoint x: 347, endPoint y: 90, distance: 26.1
click at [347, 91] on div at bounding box center [347, 96] width 11 height 11
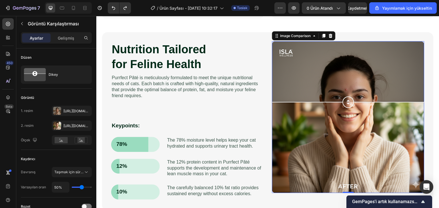
drag, startPoint x: 347, startPoint y: 93, endPoint x: 363, endPoint y: 102, distance: 18.4
click at [363, 102] on div at bounding box center [348, 102] width 152 height 11
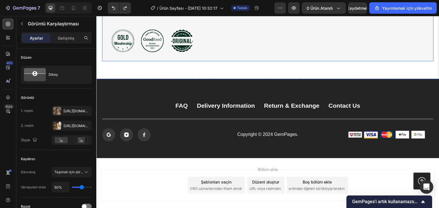
scroll to position [942, 0]
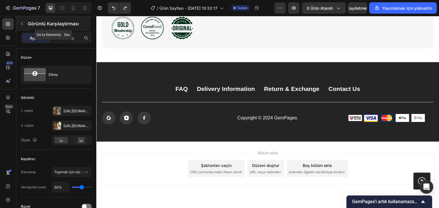
click at [22, 24] on icon "button" at bounding box center [22, 23] width 5 height 5
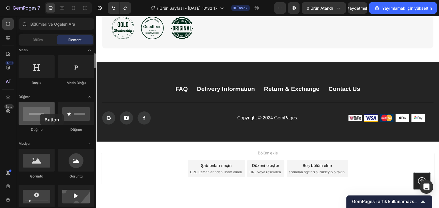
click at [40, 114] on div at bounding box center [37, 113] width 36 height 23
click at [39, 118] on div at bounding box center [37, 113] width 36 height 23
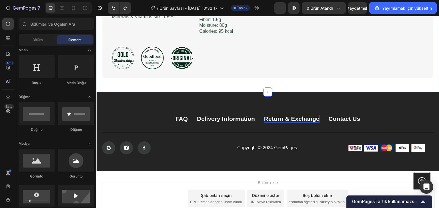
scroll to position [914, 0]
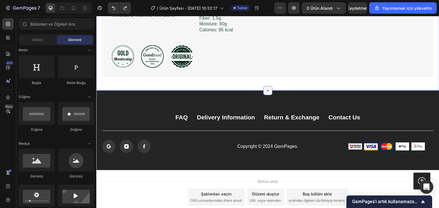
click at [266, 95] on div at bounding box center [267, 90] width 9 height 9
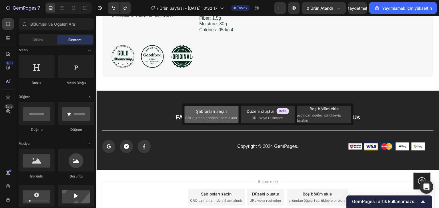
click at [226, 112] on font "Şablonları seçin" at bounding box center [211, 111] width 31 height 5
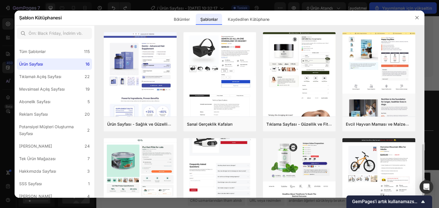
scroll to position [86, 0]
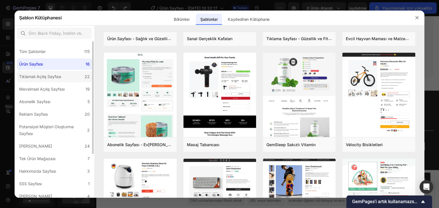
click at [70, 77] on label "Tıklamalı Açılış Sayfası 22" at bounding box center [54, 76] width 75 height 11
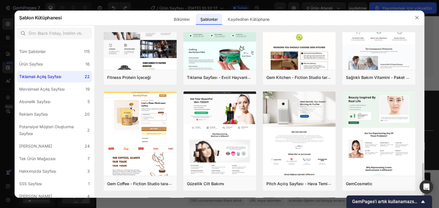
scroll to position [472, 0]
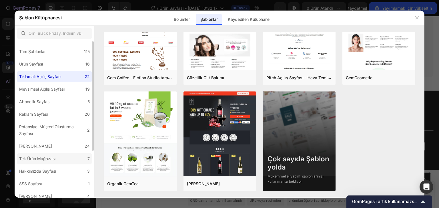
click at [60, 159] on label "Tek Ürün Mağazası 7" at bounding box center [54, 158] width 75 height 11
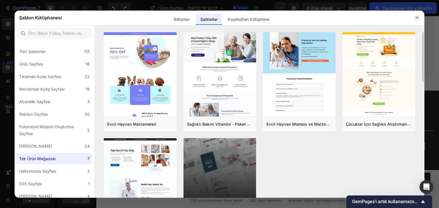
scroll to position [47, 0]
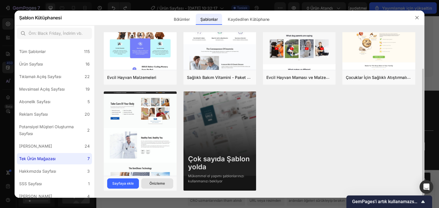
click at [155, 183] on font "Önizleme" at bounding box center [156, 184] width 15 height 4
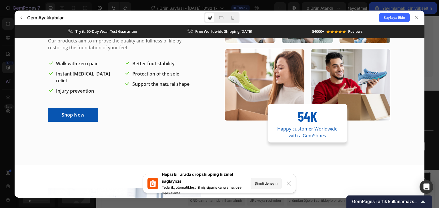
scroll to position [0, 0]
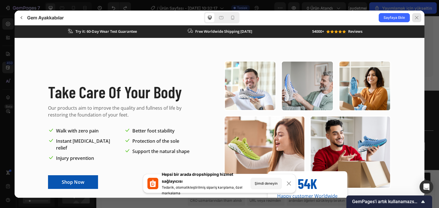
click at [415, 18] on icon at bounding box center [416, 17] width 5 height 5
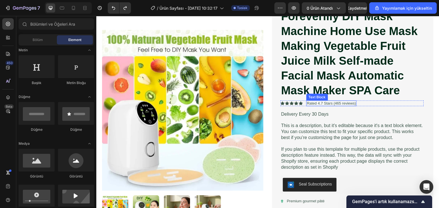
scroll to position [57, 0]
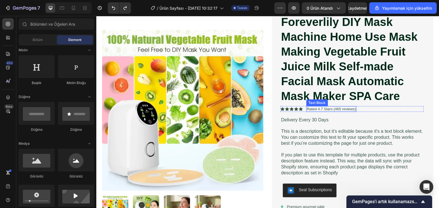
click at [315, 109] on p "Rated 4.7 Stars (465 reviews)" at bounding box center [331, 109] width 49 height 5
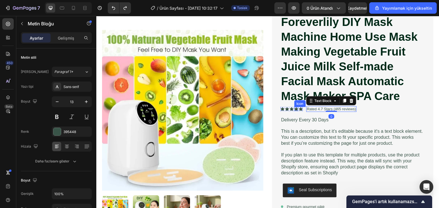
click at [294, 111] on icon at bounding box center [296, 109] width 4 height 4
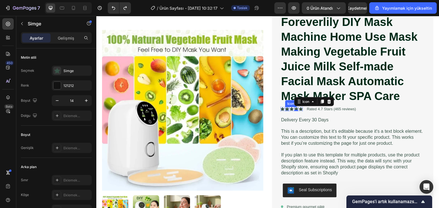
click at [285, 110] on div "Icon" at bounding box center [287, 109] width 4 height 4
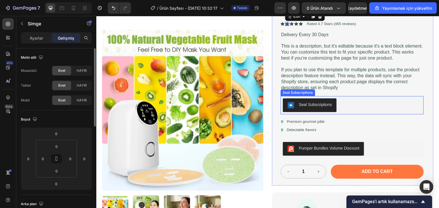
scroll to position [0, 0]
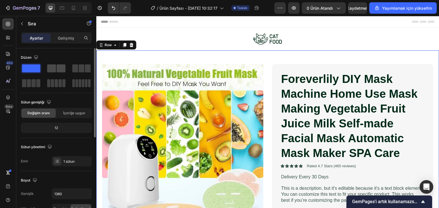
click at [54, 70] on span at bounding box center [51, 69] width 9 height 8
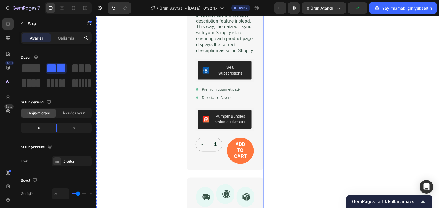
scroll to position [400, 0]
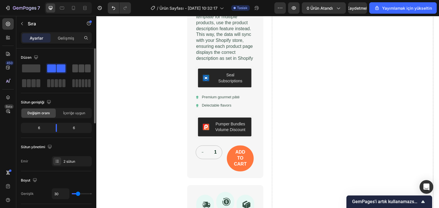
click at [79, 69] on span at bounding box center [82, 69] width 6 height 8
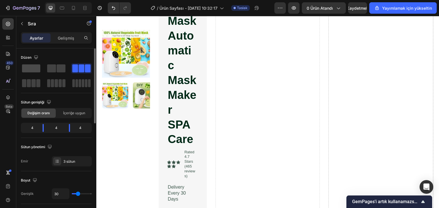
click at [32, 71] on span at bounding box center [31, 69] width 18 height 8
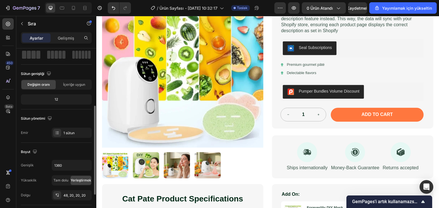
scroll to position [57, 0]
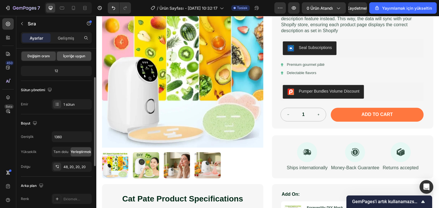
click at [75, 59] on div "İçeriğe uygun" at bounding box center [74, 56] width 34 height 9
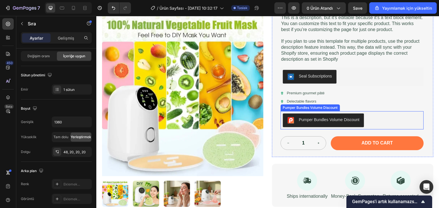
scroll to position [0, 0]
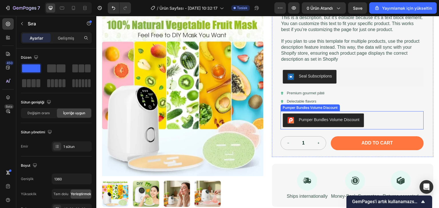
click at [332, 123] on div "Pumper Bundles Volume Discount" at bounding box center [329, 120] width 61 height 6
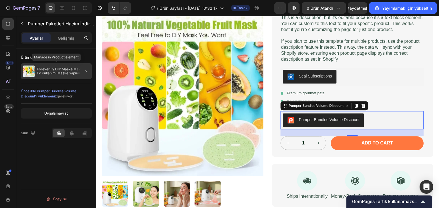
click at [45, 73] on font "Foreverlily DIY Maske Makinesi Ev Kullanımı Maske Yapımı Sebze Meyve Suyu Süt E…" at bounding box center [63, 77] width 52 height 20
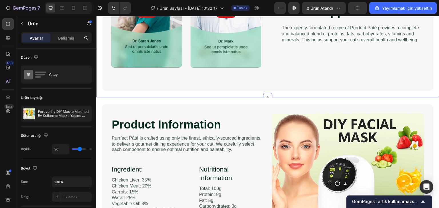
scroll to position [742, 0]
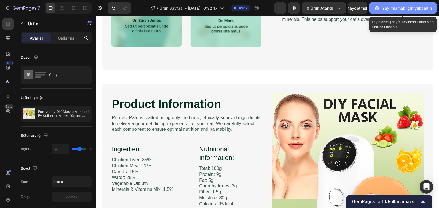
click at [404, 10] on font "Yayımlamak için yükseltin" at bounding box center [407, 8] width 50 height 6
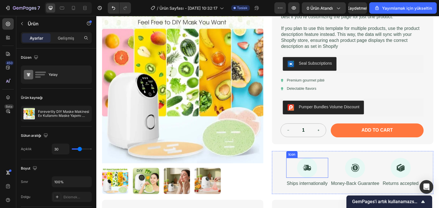
scroll to position [228, 0]
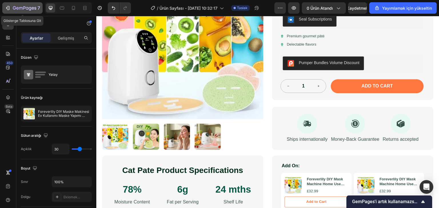
click at [7, 9] on icon "button" at bounding box center [8, 8] width 6 height 6
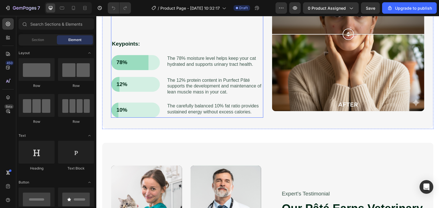
scroll to position [451, 0]
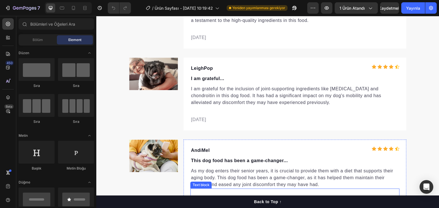
scroll to position [2125, 0]
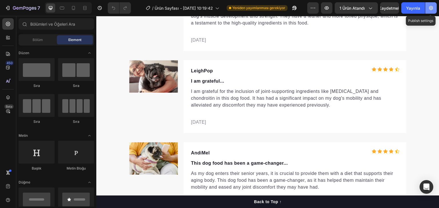
click at [433, 9] on icon "button" at bounding box center [431, 8] width 6 height 6
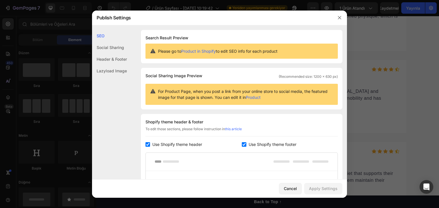
click at [428, 8] on div at bounding box center [219, 104] width 439 height 208
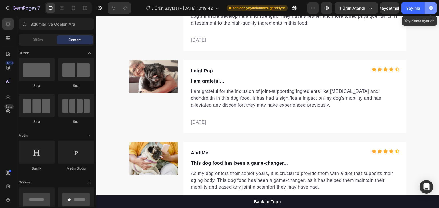
click at [430, 9] on icon "button" at bounding box center [431, 8] width 4 height 4
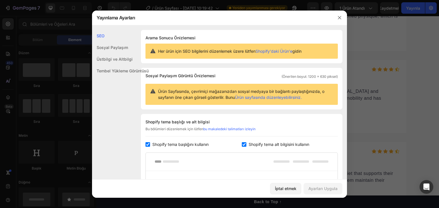
click at [109, 62] on div "Üstbilgi ve Altbilgi" at bounding box center [120, 59] width 57 height 12
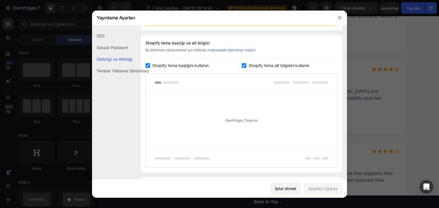
scroll to position [83, 0]
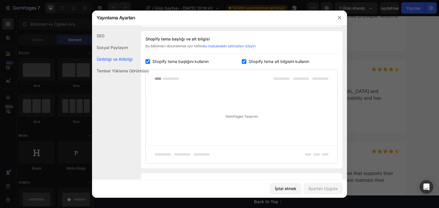
click at [107, 72] on font "Tembel Yükleme Görüntüsü" at bounding box center [123, 71] width 52 height 5
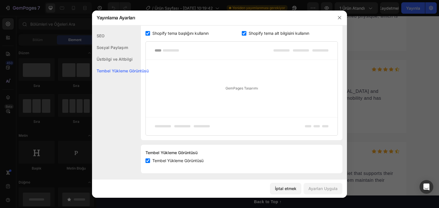
scroll to position [114, 0]
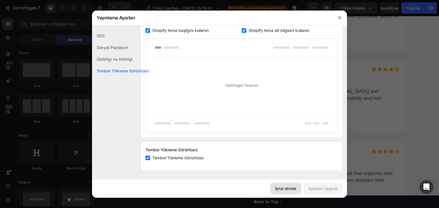
click at [292, 187] on font "İptal etmek" at bounding box center [285, 188] width 21 height 5
